Goal: Transaction & Acquisition: Obtain resource

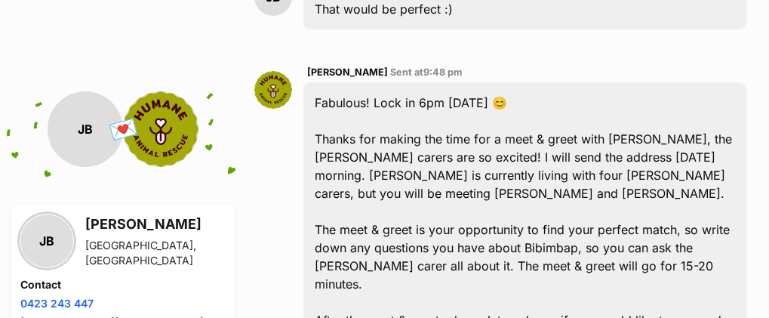
scroll to position [1669, 0]
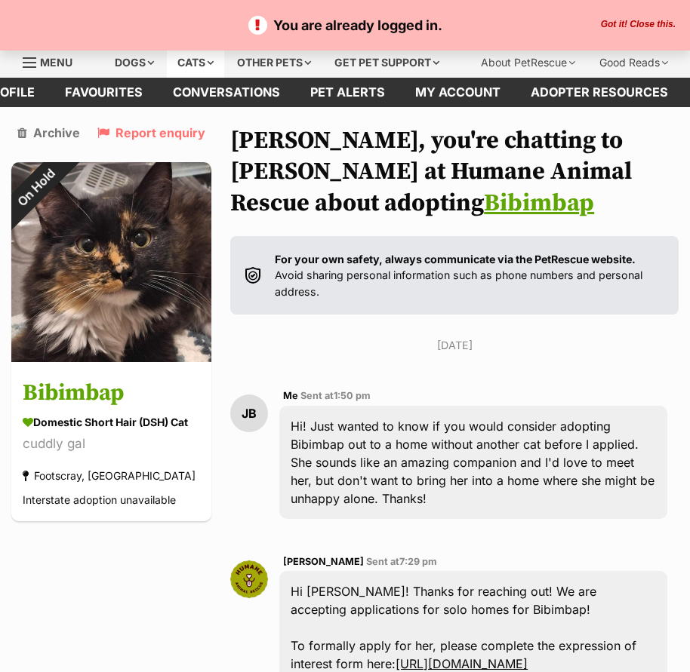
click at [167, 61] on div "Cats" at bounding box center [195, 63] width 57 height 30
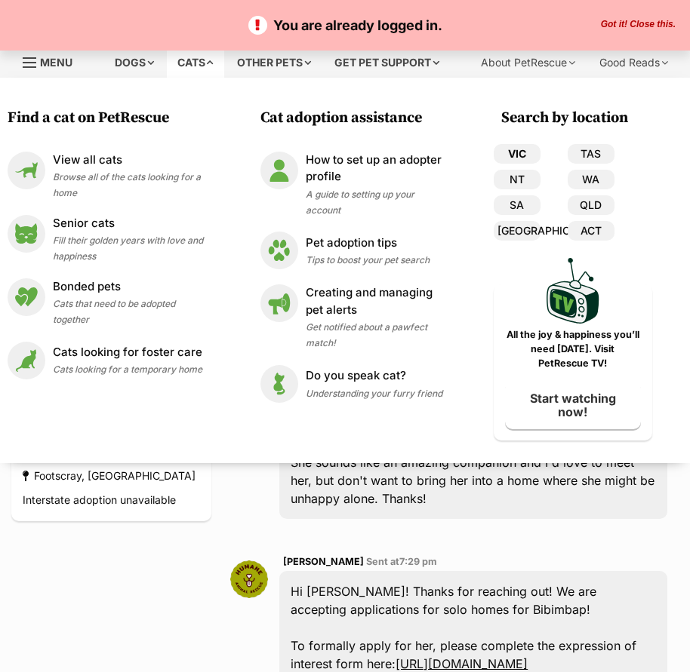
click at [520, 160] on link "VIC" at bounding box center [516, 154] width 47 height 20
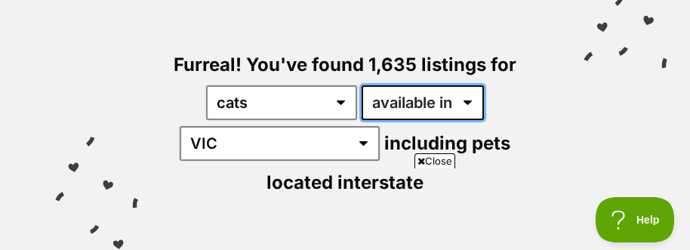
click at [438, 95] on select "available in located in" at bounding box center [422, 102] width 122 height 35
select select "disabled"
click at [361, 85] on select "available in located in" at bounding box center [422, 102] width 122 height 35
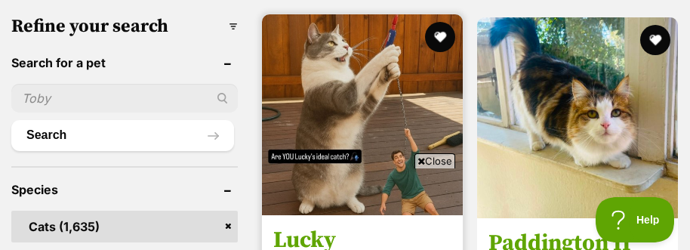
scroll to position [604, 0]
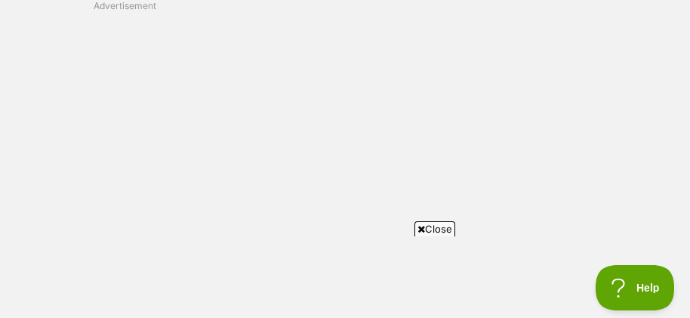
scroll to position [5131, 0]
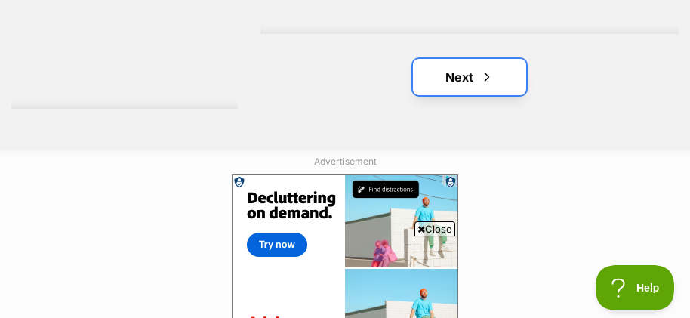
click at [455, 86] on link "Next" at bounding box center [469, 77] width 113 height 36
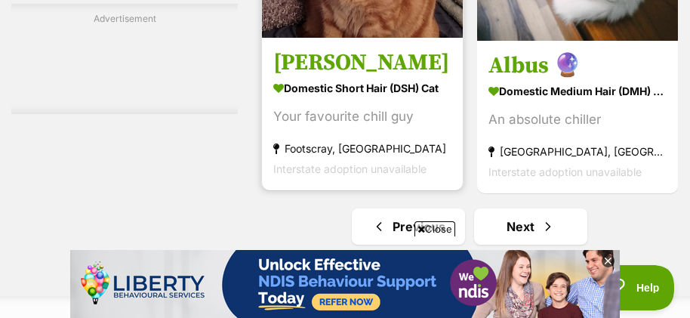
scroll to position [5206, 0]
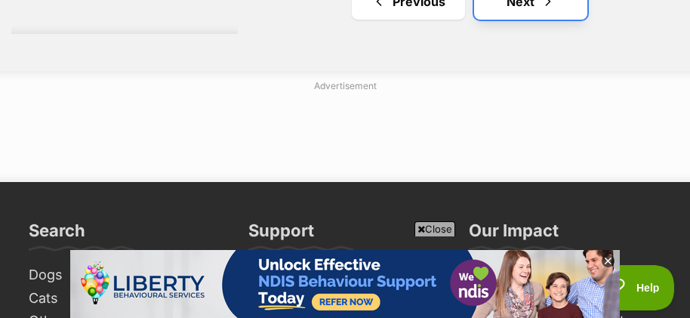
click at [518, 18] on link "Next" at bounding box center [530, 1] width 113 height 36
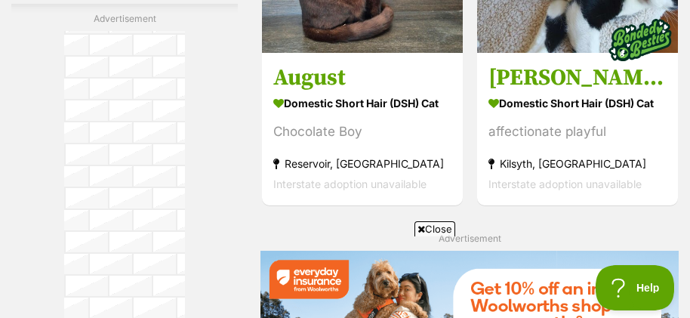
scroll to position [2943, 0]
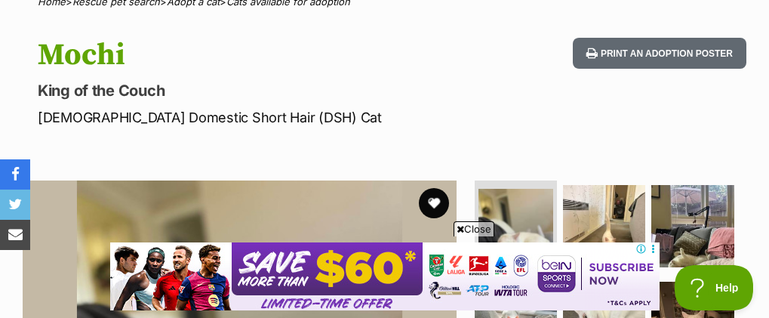
scroll to position [302, 0]
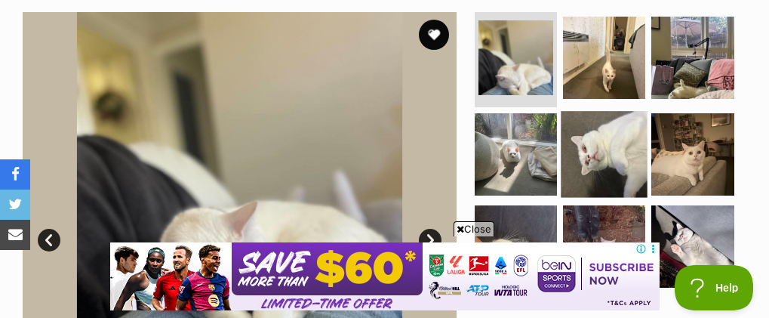
click at [587, 143] on img at bounding box center [604, 154] width 87 height 87
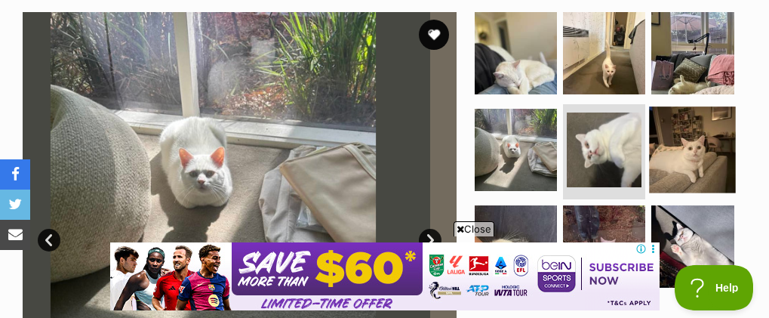
click at [670, 152] on img at bounding box center [692, 149] width 87 height 87
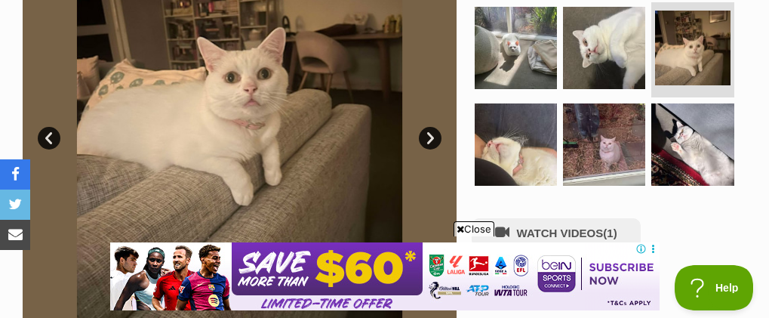
scroll to position [377, 0]
